Goal: Transaction & Acquisition: Purchase product/service

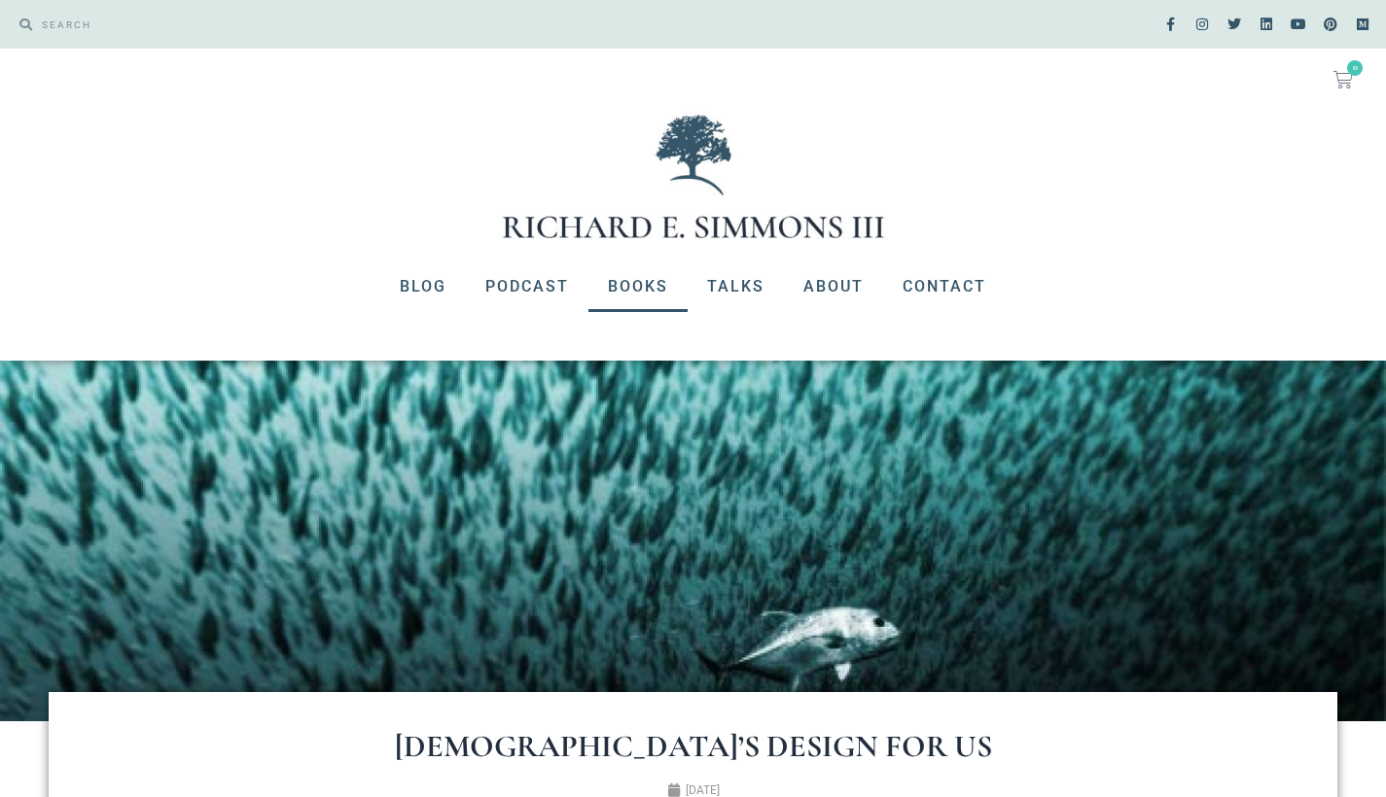
click at [641, 285] on link "Books" at bounding box center [637, 287] width 99 height 51
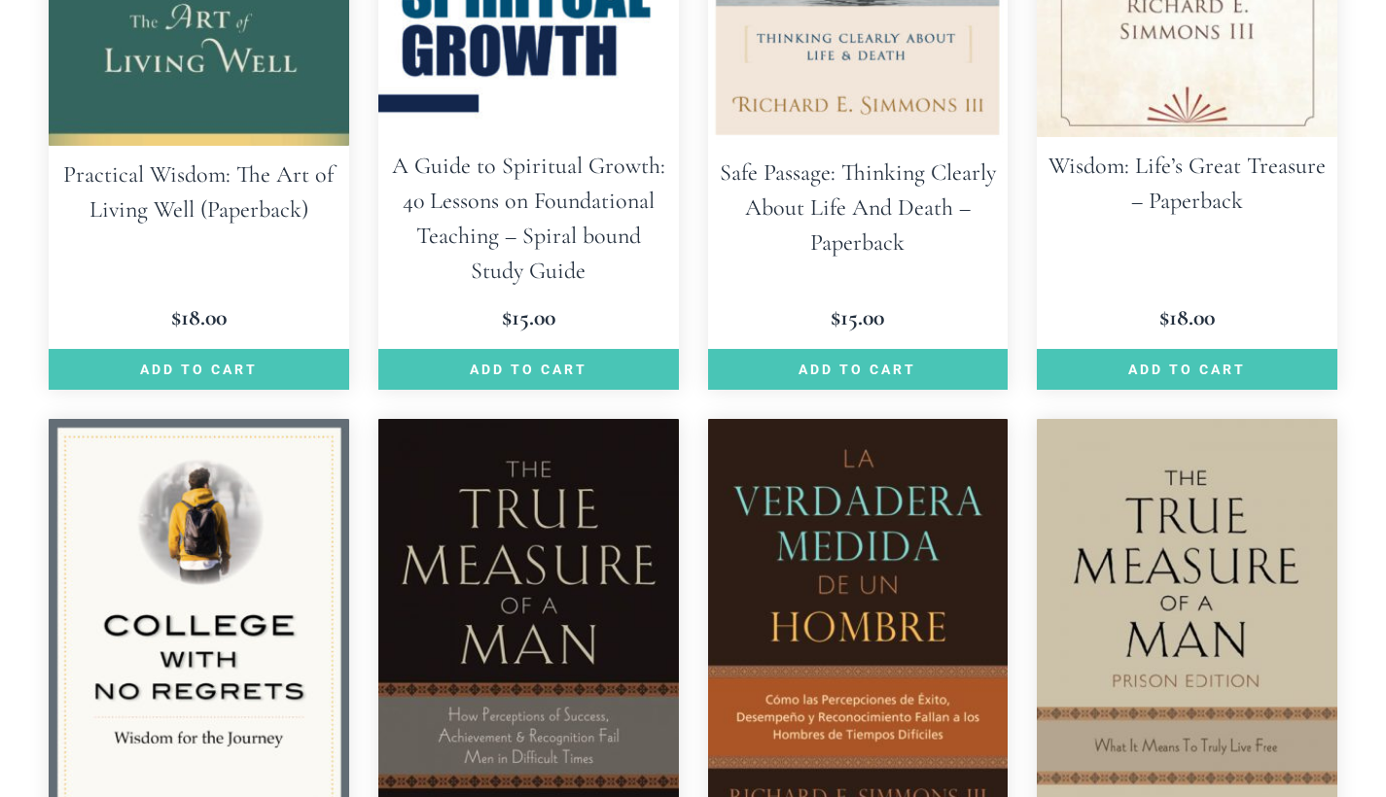
scroll to position [872, 0]
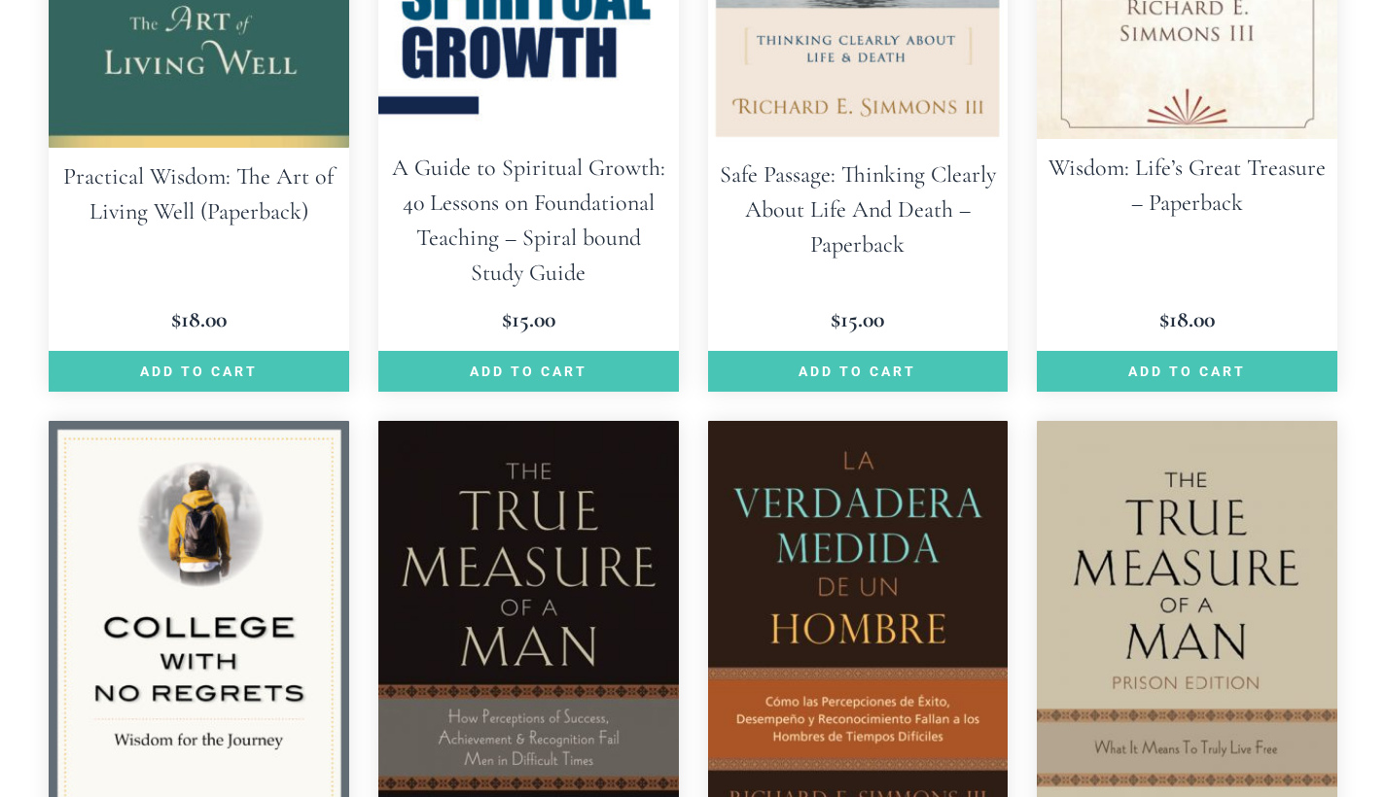
click at [269, 231] on h2 "Practical Wisdom: The Art of Living Well (Paperback)" at bounding box center [199, 194] width 300 height 93
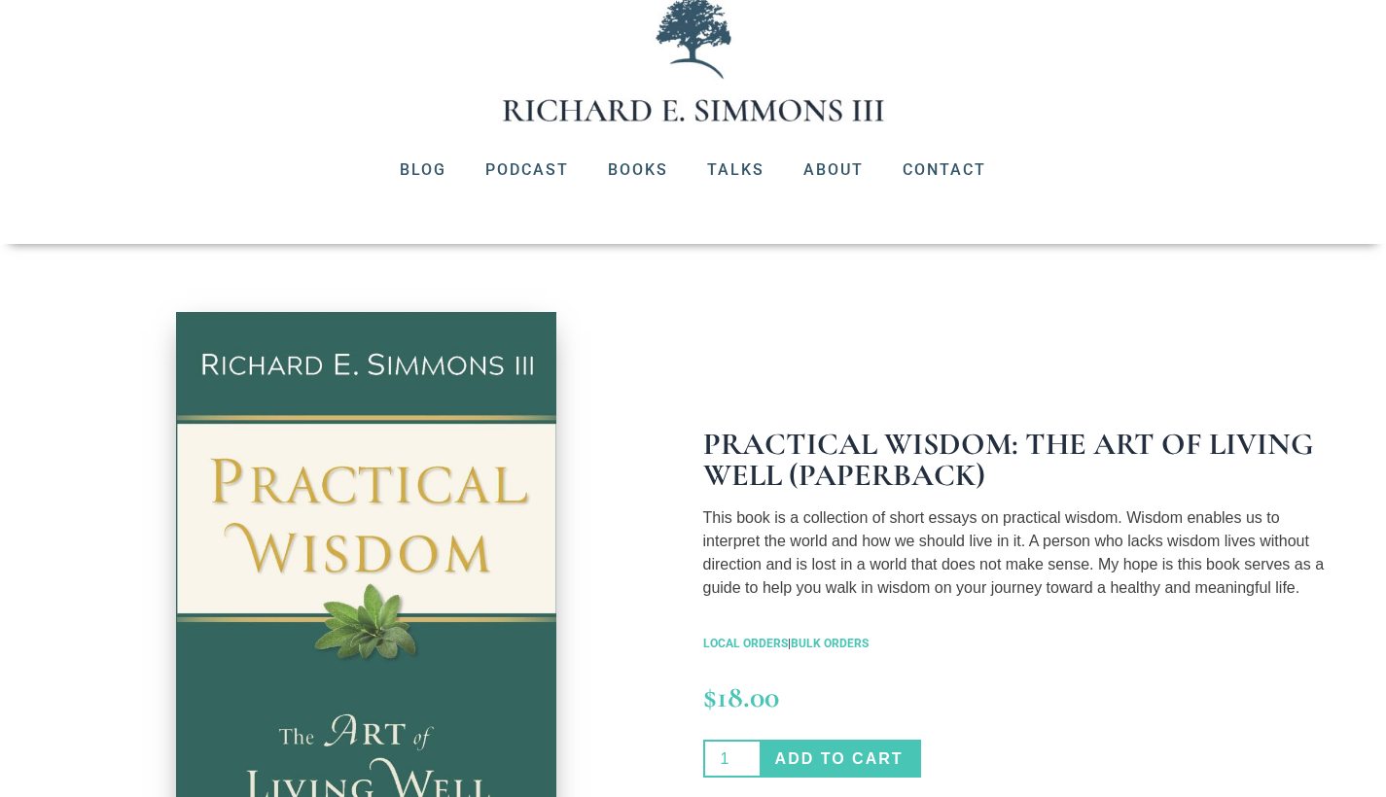
scroll to position [141, 0]
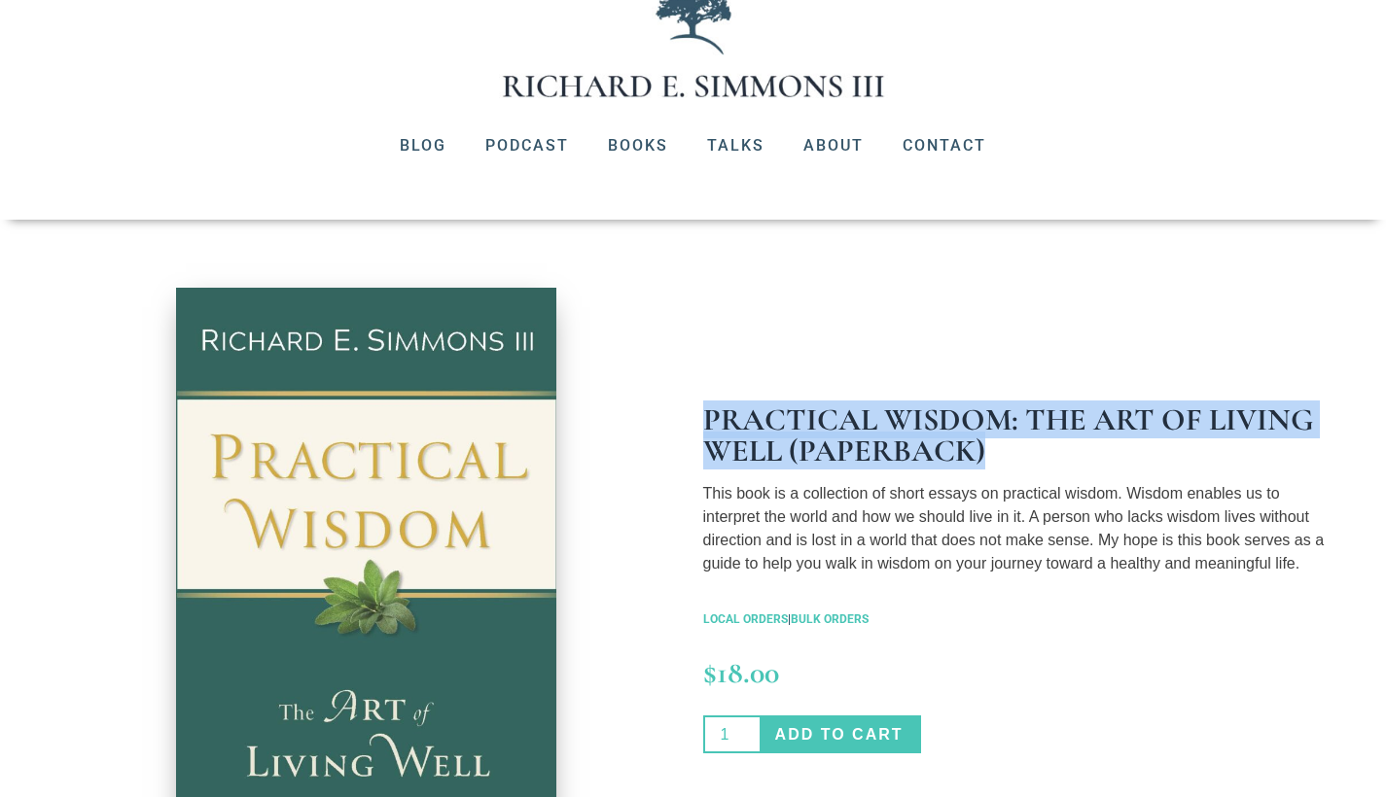
drag, startPoint x: 702, startPoint y: 401, endPoint x: 1032, endPoint y: 431, distance: 331.0
click at [1032, 431] on h1 "Practical Wisdom: The Art of Living Well (Paperback)" at bounding box center [1020, 436] width 635 height 62
click at [901, 431] on h1 "Practical Wisdom: The Art of Living Well (Paperback)" at bounding box center [1020, 436] width 635 height 62
drag, startPoint x: 701, startPoint y: 400, endPoint x: 779, endPoint y: 429, distance: 83.1
click at [779, 429] on h1 "Practical Wisdom: The Art of Living Well (Paperback)" at bounding box center [1020, 436] width 635 height 62
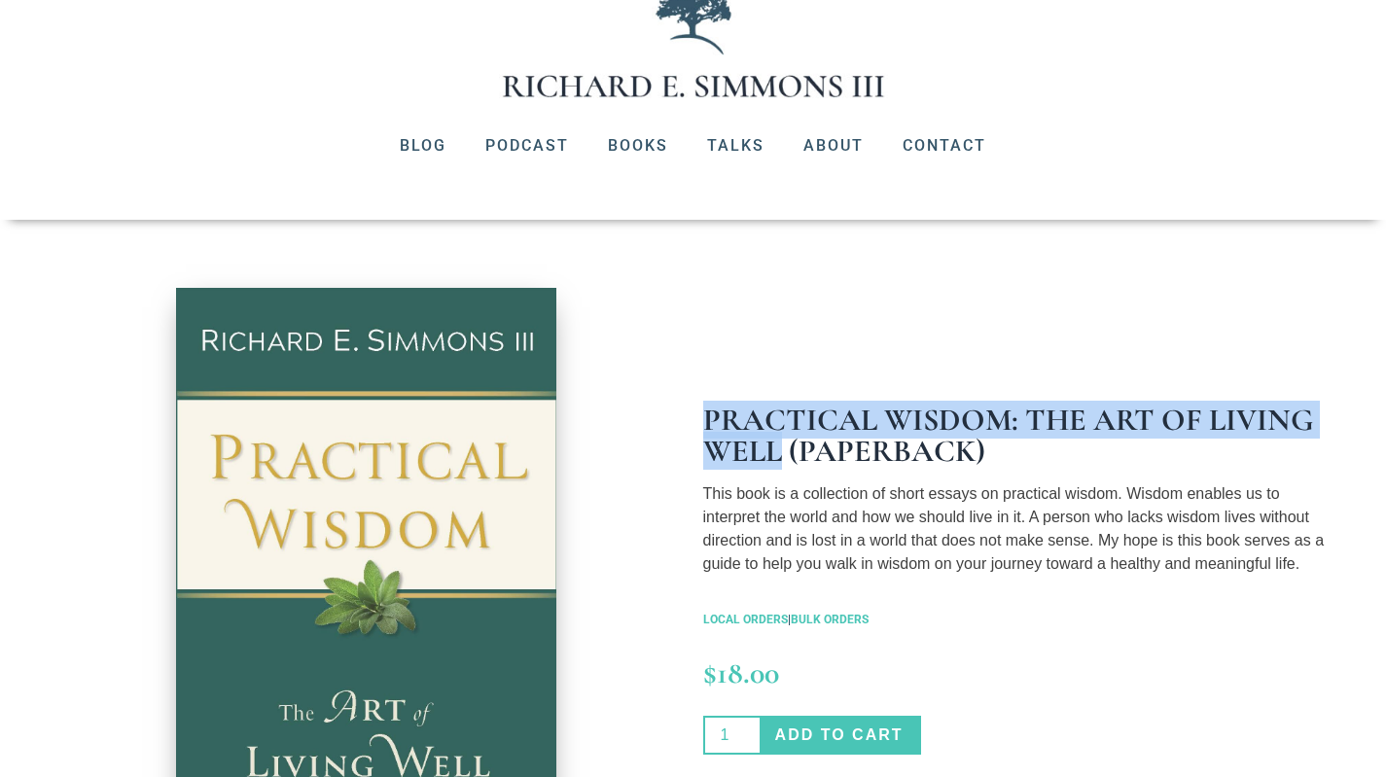
copy h1 "Practical Wisdom: The Art of Living Well"
